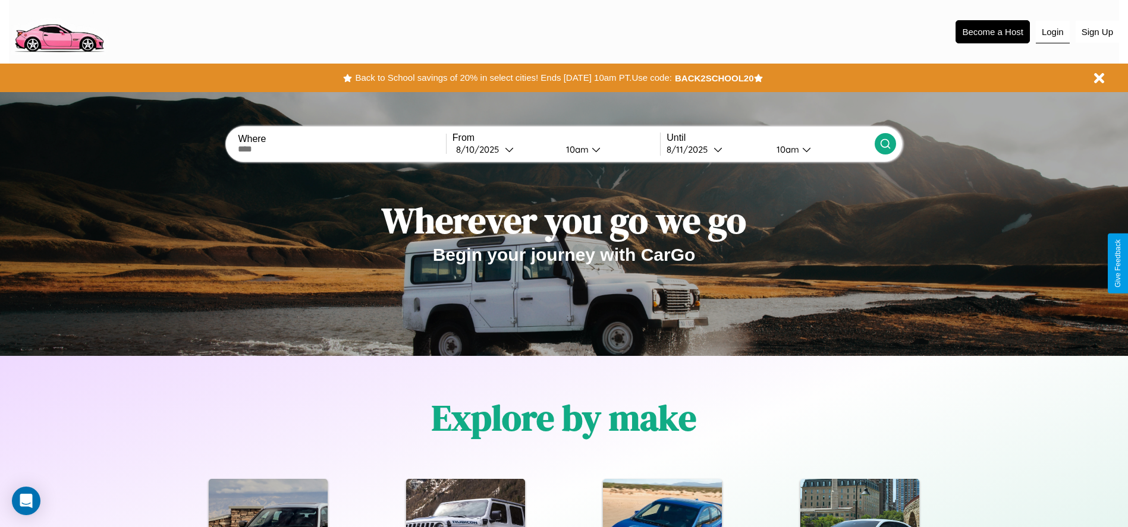
click at [1052, 32] on button "Login" at bounding box center [1053, 32] width 34 height 23
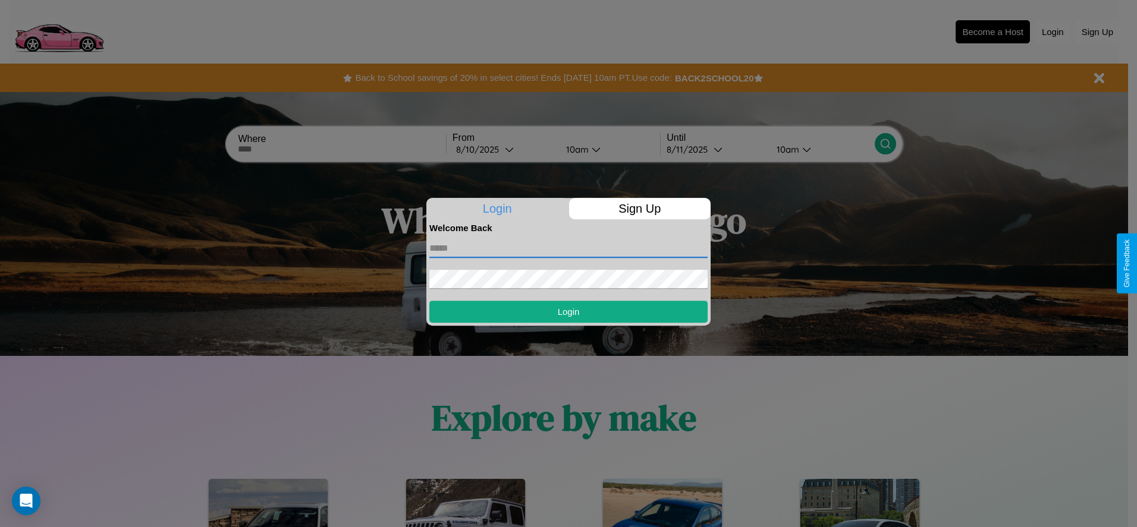
click at [568, 248] on input "text" at bounding box center [568, 248] width 278 height 19
type input "**********"
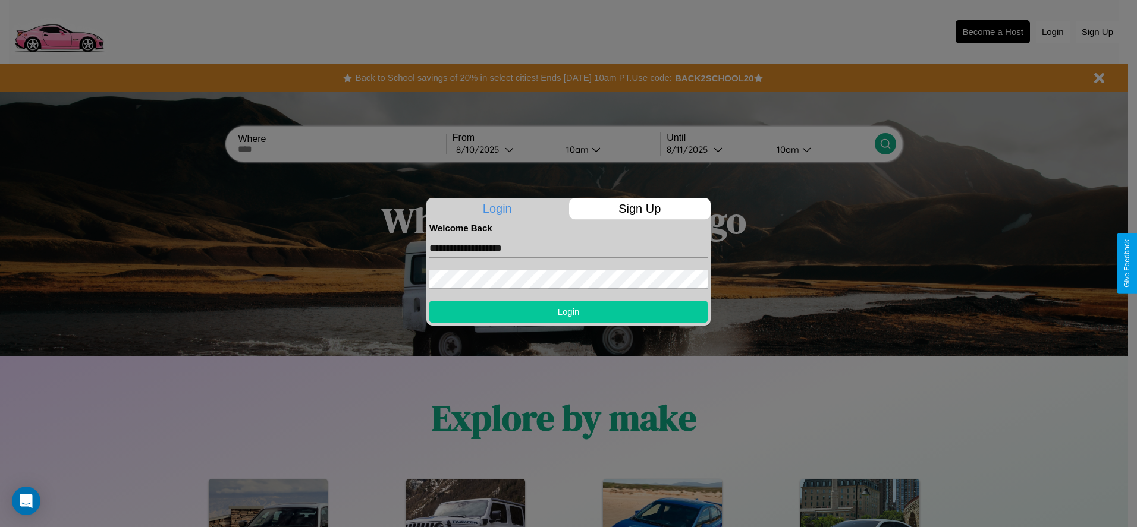
click at [568, 312] on button "Login" at bounding box center [568, 312] width 278 height 22
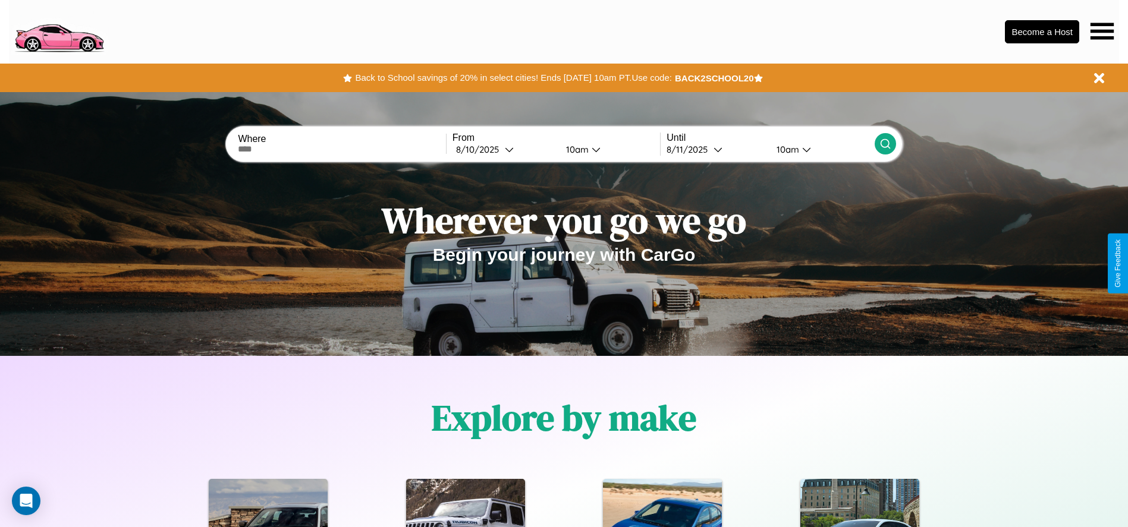
click at [1102, 31] on icon at bounding box center [1101, 31] width 23 height 17
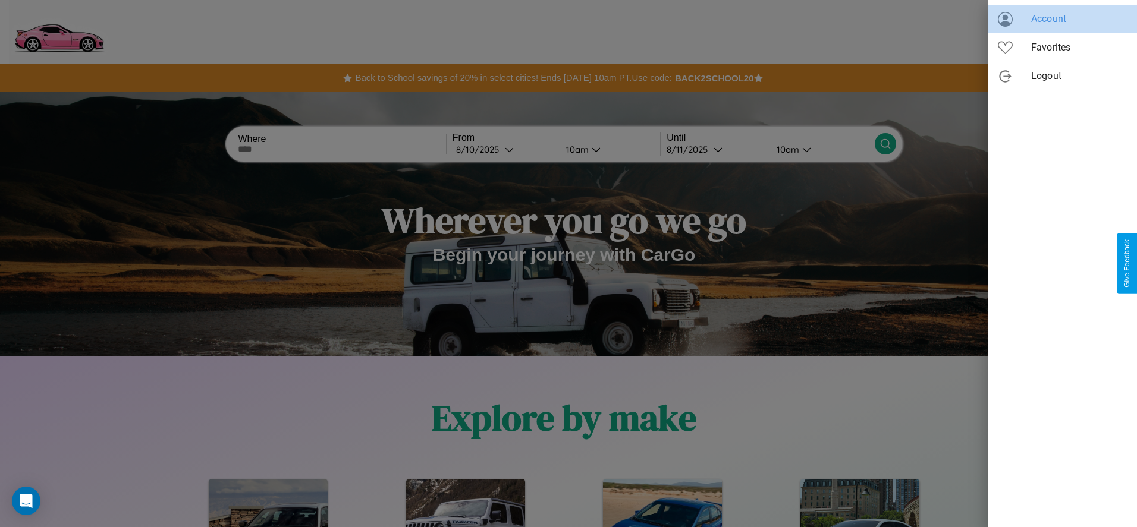
click at [1062, 19] on span "Account" at bounding box center [1079, 19] width 96 height 14
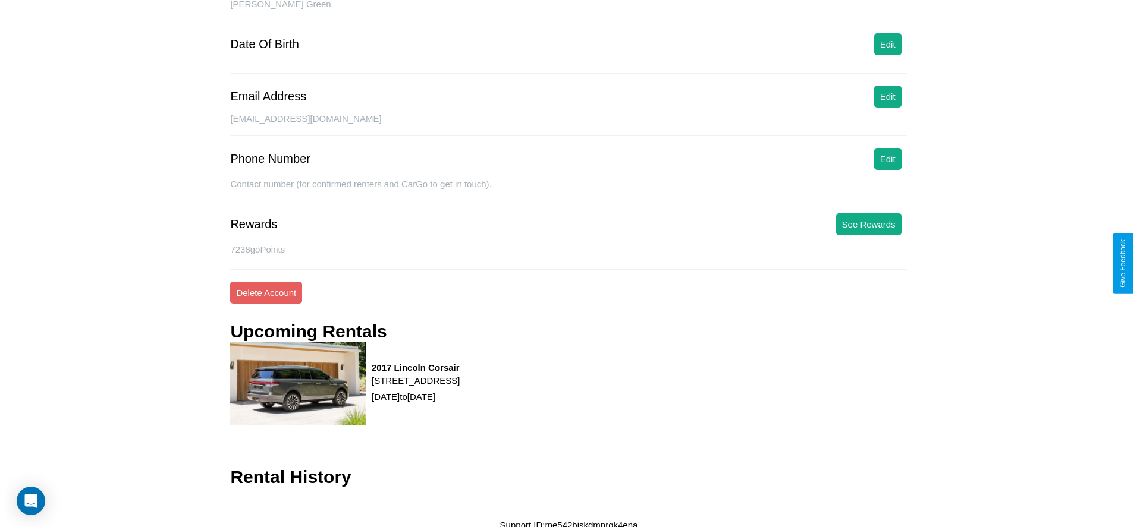
scroll to position [137, 0]
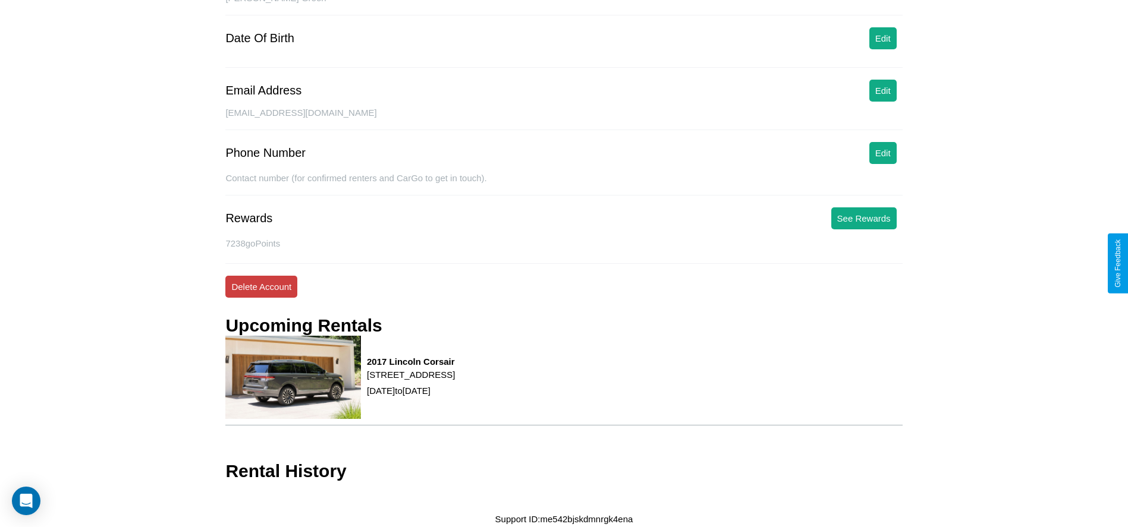
click at [261, 287] on button "Delete Account" at bounding box center [261, 287] width 72 height 22
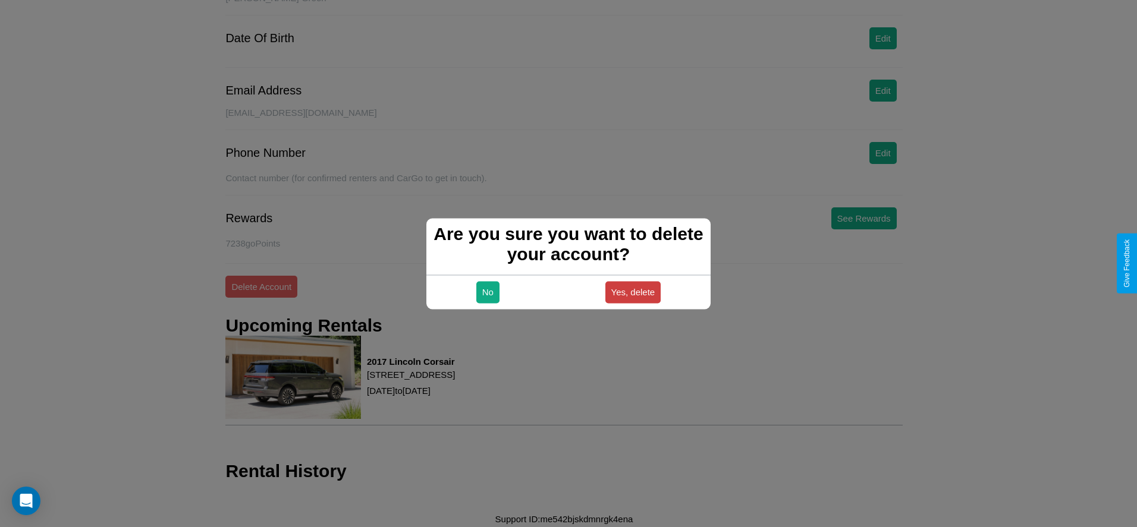
click at [633, 292] on button "Yes, delete" at bounding box center [633, 292] width 56 height 22
